Goal: Task Accomplishment & Management: Complete application form

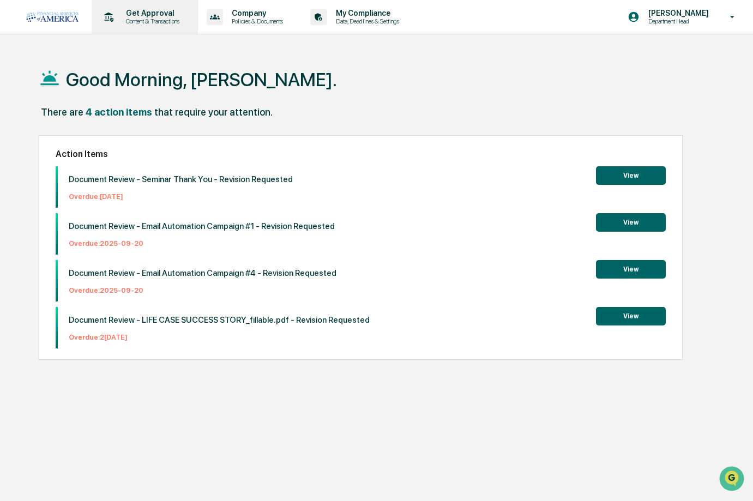
click at [131, 13] on p "Get Approval" at bounding box center [151, 13] width 68 height 9
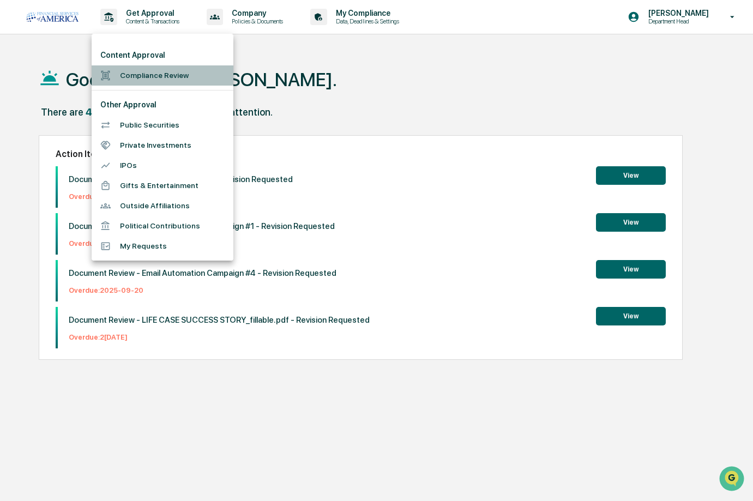
click at [121, 70] on li "Compliance Review" at bounding box center [163, 75] width 142 height 20
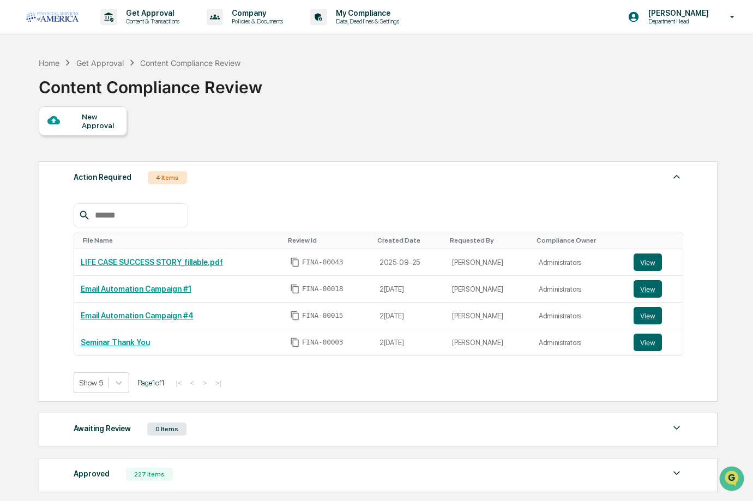
click at [83, 124] on div "New Approval" at bounding box center [100, 120] width 37 height 17
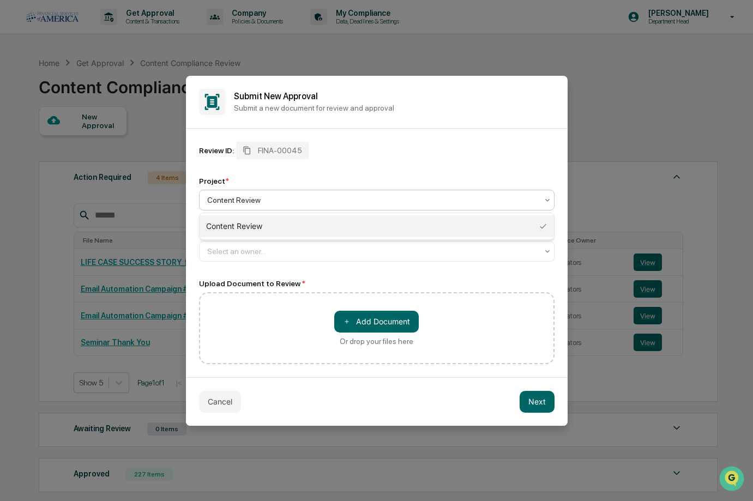
click at [270, 204] on div at bounding box center [372, 200] width 330 height 11
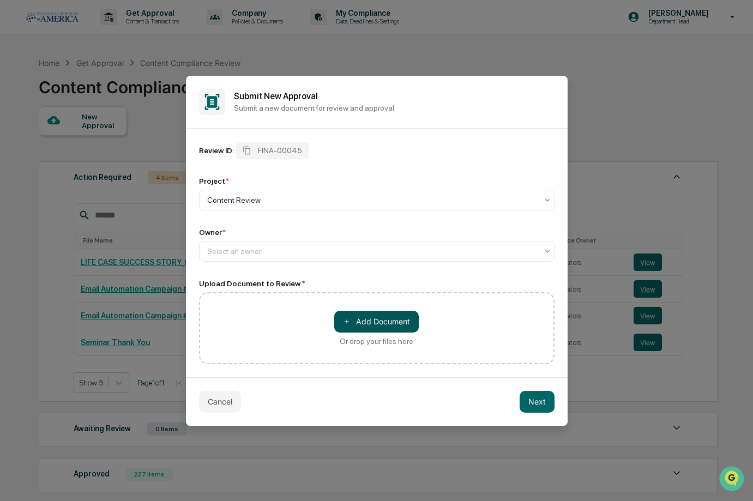
click at [357, 322] on button "＋ Add Document" at bounding box center [376, 322] width 85 height 22
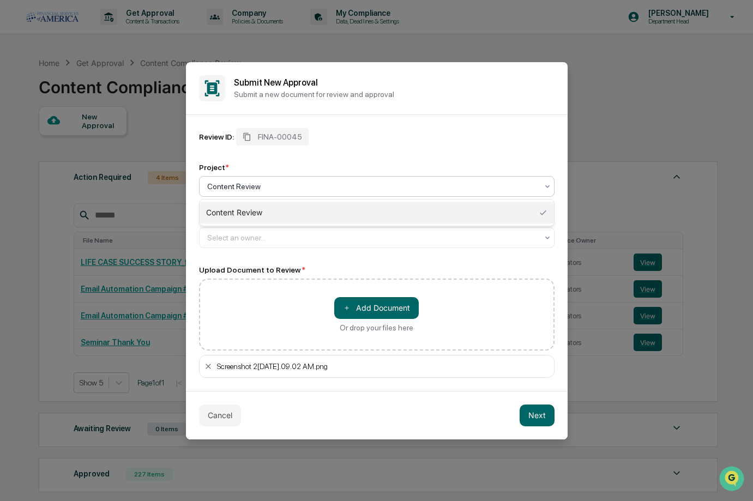
click at [248, 196] on div "Content Review" at bounding box center [377, 186] width 356 height 21
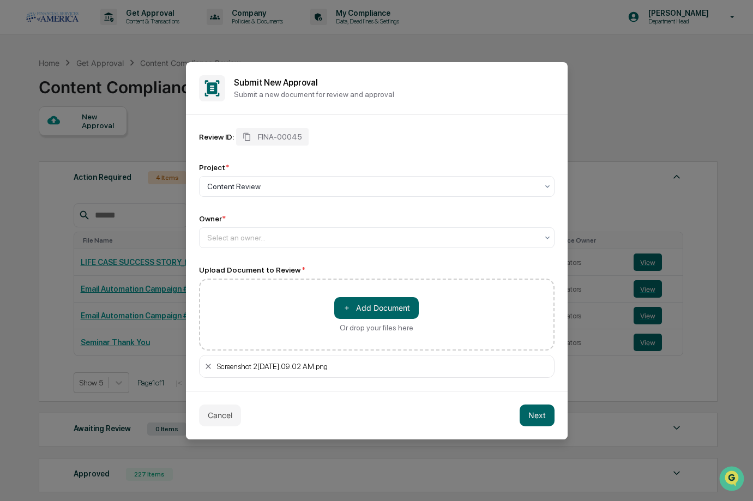
click at [236, 224] on div "Owner * Select an owner..." at bounding box center [377, 231] width 356 height 34
click at [236, 236] on div "Select an owner..." at bounding box center [372, 237] width 330 height 9
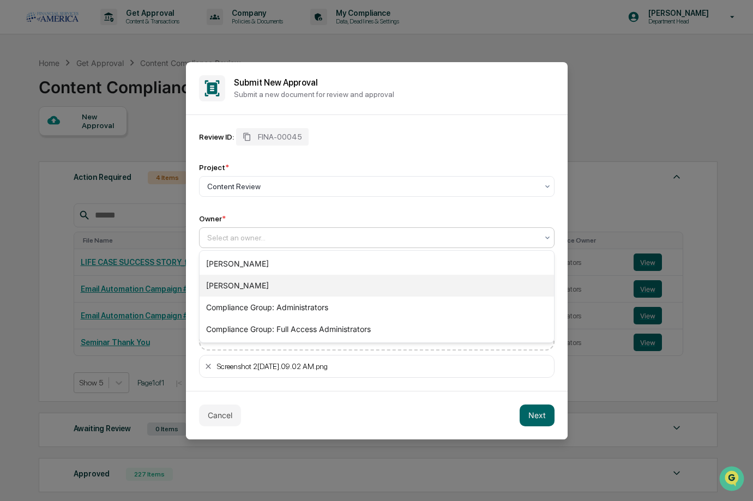
click at [235, 288] on div "[PERSON_NAME]" at bounding box center [377, 286] width 354 height 22
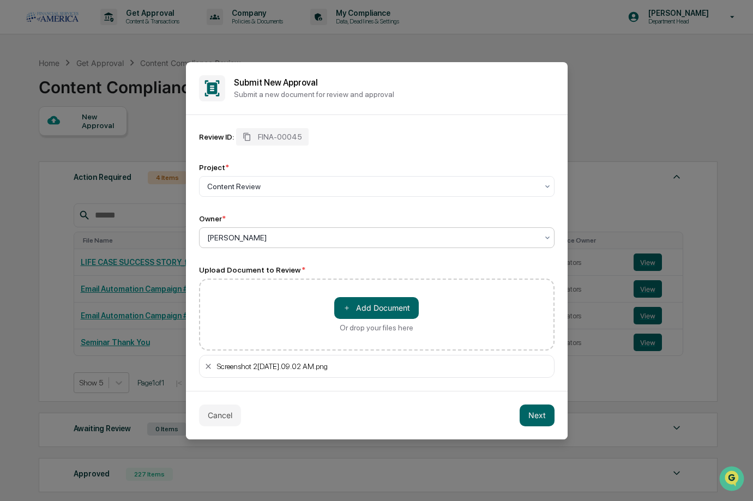
click at [236, 240] on div "[PERSON_NAME]" at bounding box center [372, 237] width 330 height 9
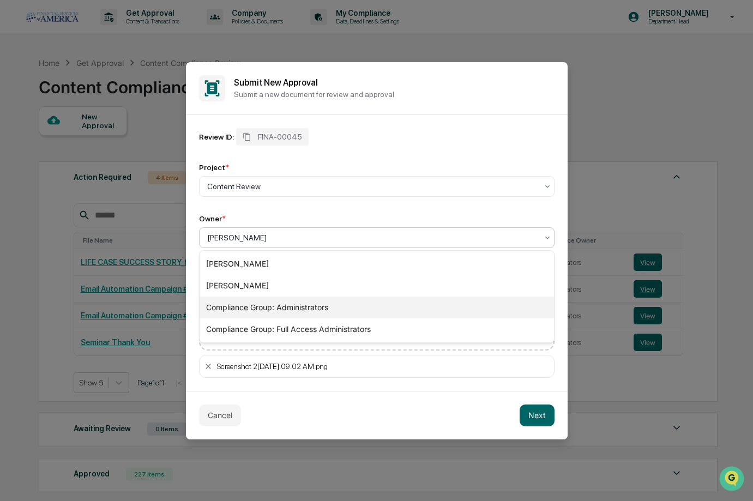
click at [244, 304] on div "Compliance Group: Administrators" at bounding box center [377, 308] width 354 height 22
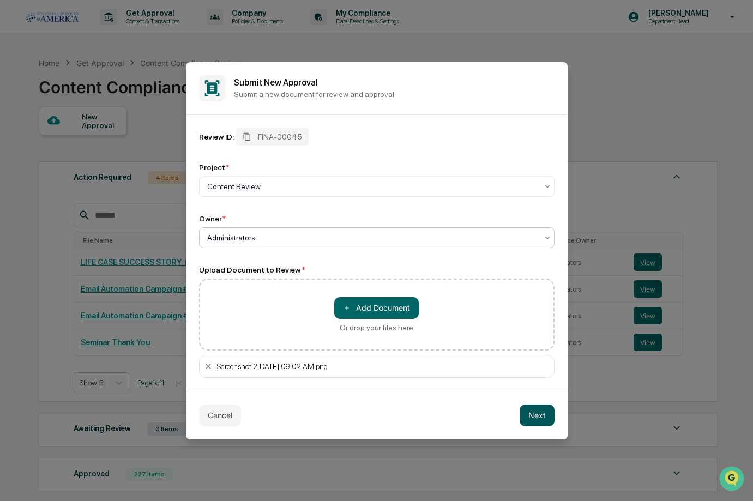
click at [545, 414] on button "Next" at bounding box center [537, 416] width 35 height 22
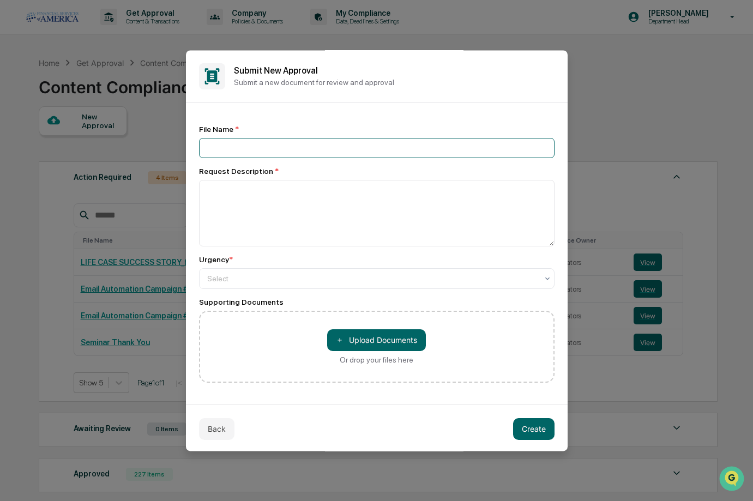
click at [232, 154] on input at bounding box center [377, 148] width 356 height 20
paste input "**********"
type input "**********"
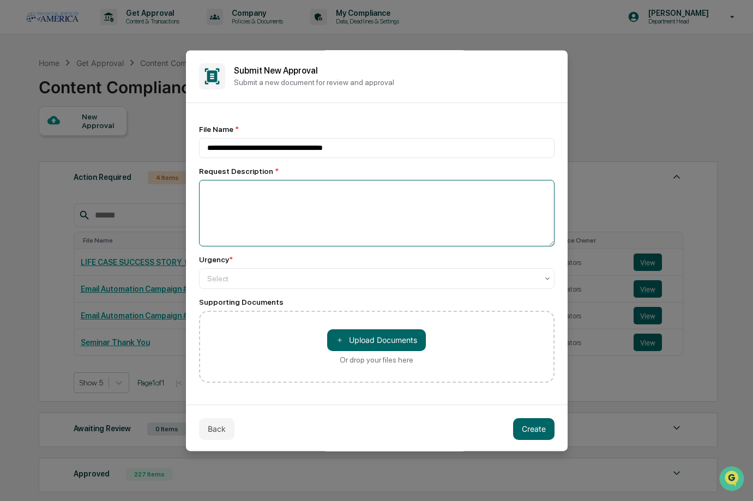
click at [232, 216] on textarea at bounding box center [377, 213] width 356 height 67
type textarea "*"
type textarea "**********"
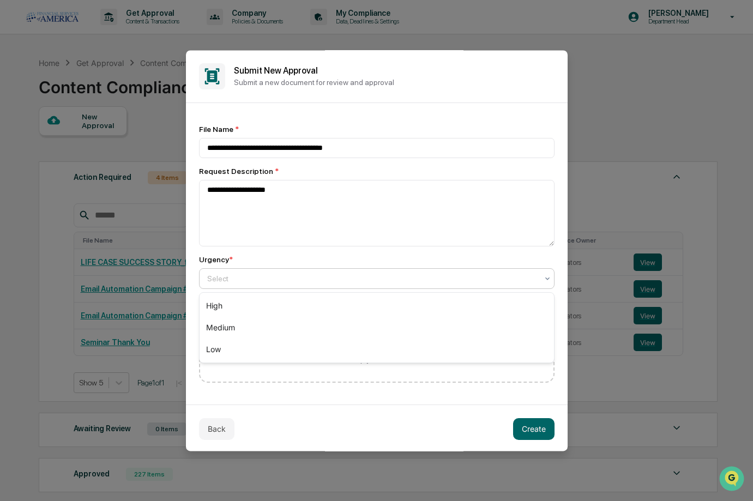
click at [242, 275] on div at bounding box center [372, 278] width 330 height 11
click at [229, 327] on div "Medium" at bounding box center [377, 328] width 354 height 22
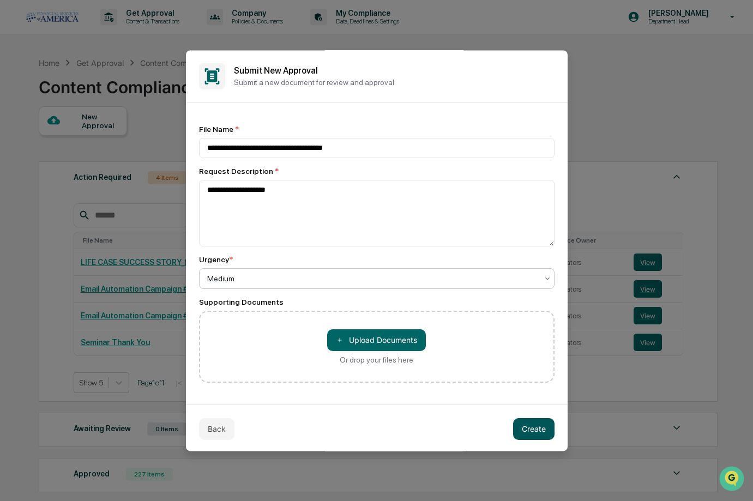
click at [539, 431] on button "Create" at bounding box center [533, 429] width 41 height 22
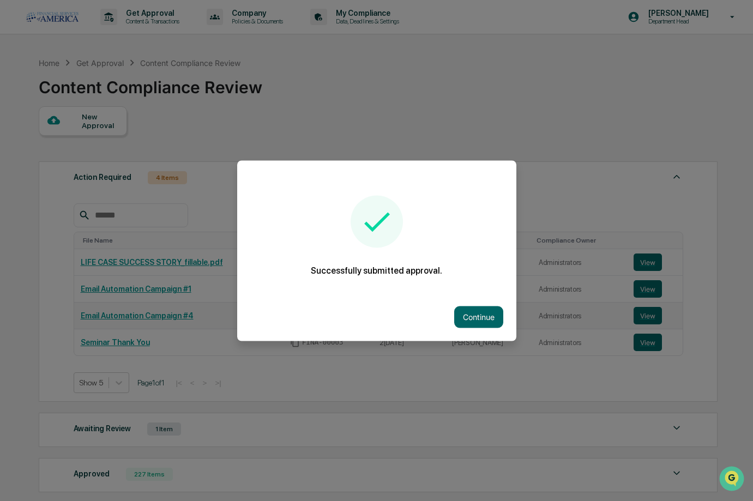
click at [480, 320] on button "Continue" at bounding box center [478, 317] width 49 height 22
